Goal: Navigation & Orientation: Find specific page/section

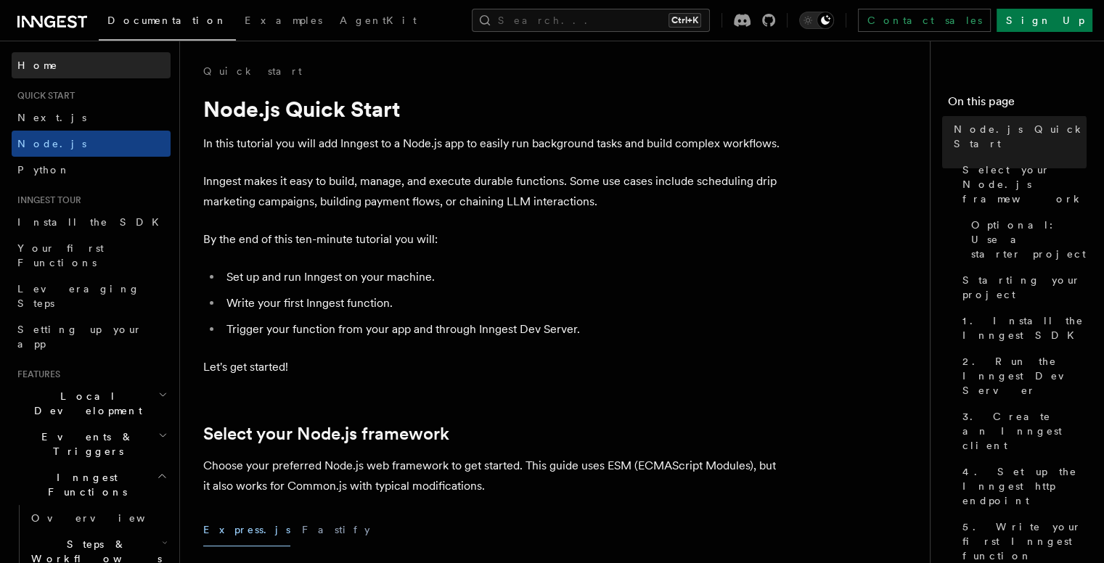
click at [26, 63] on span "Home" at bounding box center [37, 65] width 41 height 15
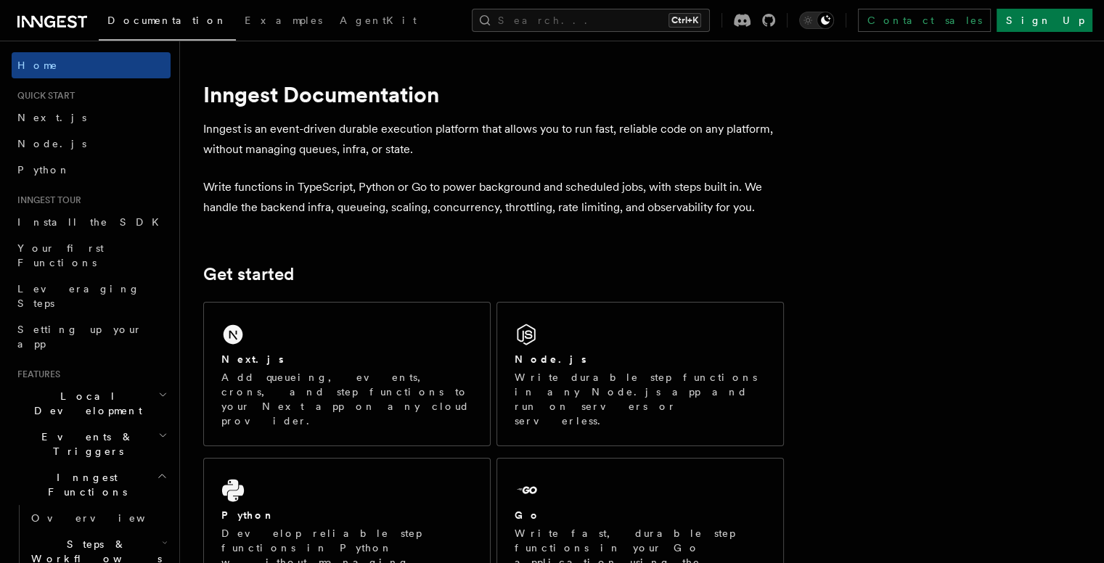
click at [55, 23] on icon at bounding box center [52, 21] width 70 height 17
